Goal: Task Accomplishment & Management: Use online tool/utility

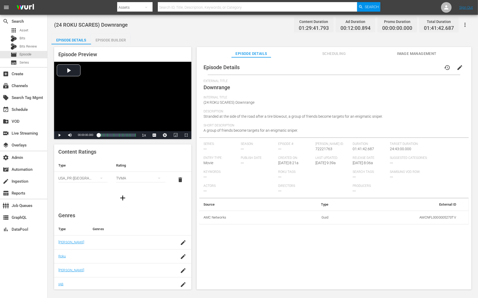
click at [407, 52] on span "Image Management" at bounding box center [417, 53] width 40 height 7
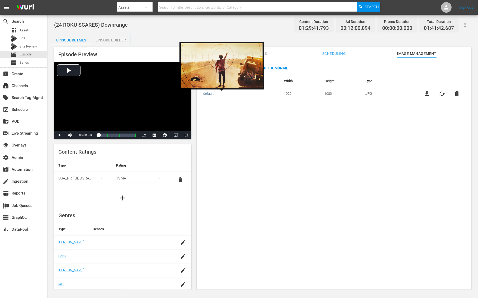
click at [210, 93] on link "default" at bounding box center [208, 94] width 10 height 4
click at [211, 94] on link "default" at bounding box center [208, 94] width 10 height 4
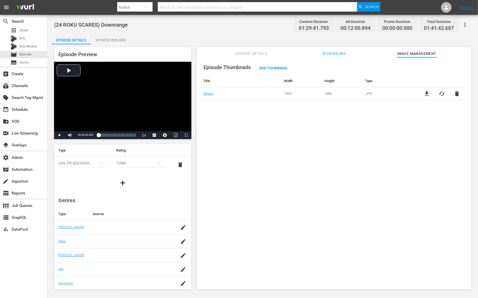
scroll to position [45, 0]
click at [200, 28] on div "(24 ROKU SCARES) Downrange Content Duration 01:29:41.793 Ad Duration 00:12:00.8…" at bounding box center [263, 25] width 418 height 12
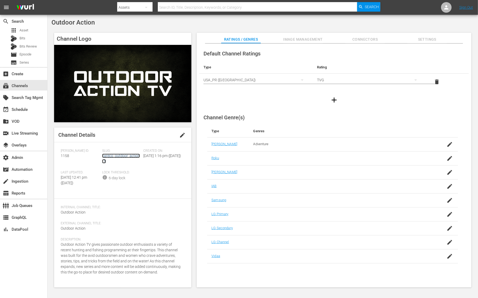
click at [124, 157] on link "careco_outdoor_action_1" at bounding box center [121, 159] width 38 height 10
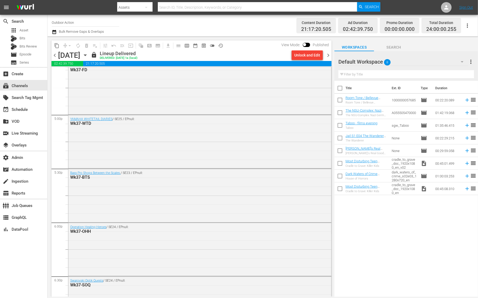
scroll to position [1787, 0]
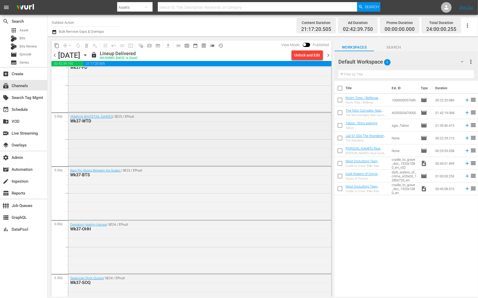
click at [189, 142] on div "YAMAHA WHITETAIL DIARIES / SE25 / EPnull: Wk37-WTD" at bounding box center [199, 139] width 263 height 52
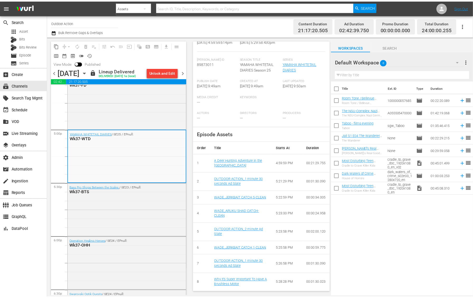
scroll to position [0, 0]
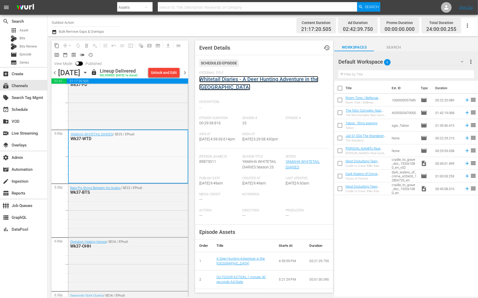
click at [218, 80] on link "Whitetail Diaries - A Deer Hunting Adventure in the Middle Field" at bounding box center [258, 83] width 119 height 14
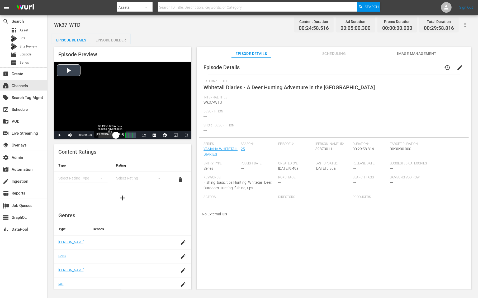
click at [116, 138] on div "Loaded : 0.46% 00:13:56.069 A Deer Hunting Adventure in the Middle Field 00:00:…" at bounding box center [118, 135] width 38 height 5
click at [120, 135] on div "Loaded : 70.31% 00:17:31.420 A Deer Hunting Adventure in the Middle Field 00:14…" at bounding box center [118, 135] width 38 height 5
click at [135, 137] on div "Loaded : 82.89% 00:28:55.477 Why It's Super Important To Have A Brushless Motor…" at bounding box center [118, 135] width 38 height 5
click at [104, 136] on div "Loaded : 53.27% 00:04:13.354 A Deer Hunting Adventure in the Middle Field 00:00…" at bounding box center [118, 135] width 38 height 5
click at [70, 135] on span "Video Player" at bounding box center [70, 135] width 0 height 0
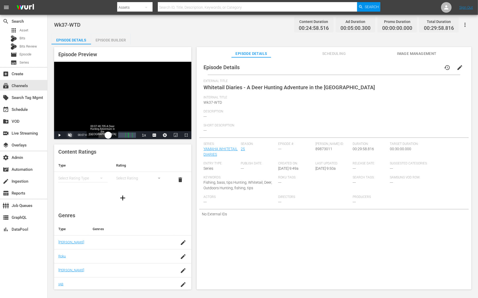
click at [108, 137] on div "00:04:28.045" at bounding box center [104, 135] width 10 height 5
click at [176, 135] on span "Video Player" at bounding box center [176, 135] width 0 height 0
click at [113, 37] on div "Episode Builder" at bounding box center [111, 40] width 40 height 13
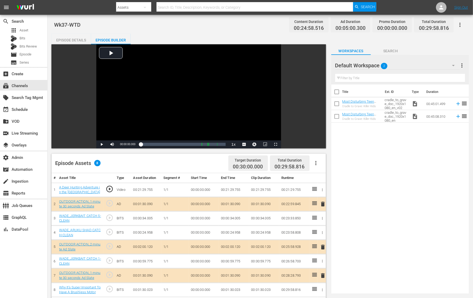
click at [394, 240] on div "Title Ext. ID Type Duration Most Disturbing Teen Killers Reacting To Insane Sen…" at bounding box center [401, 188] width 138 height 207
click at [75, 189] on link "A Deer Hunting Adventure in the Middle Field" at bounding box center [79, 189] width 41 height 9
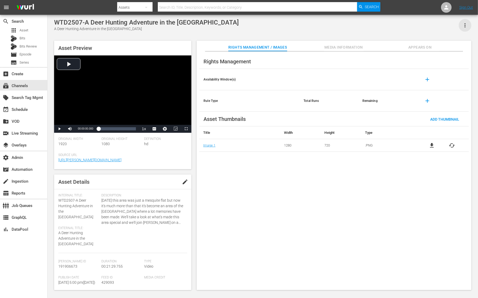
click at [465, 23] on icon "button" at bounding box center [465, 25] width 6 height 6
click at [455, 39] on div "Segmentation Clips" at bounding box center [442, 40] width 51 height 13
